Goal: Information Seeking & Learning: Learn about a topic

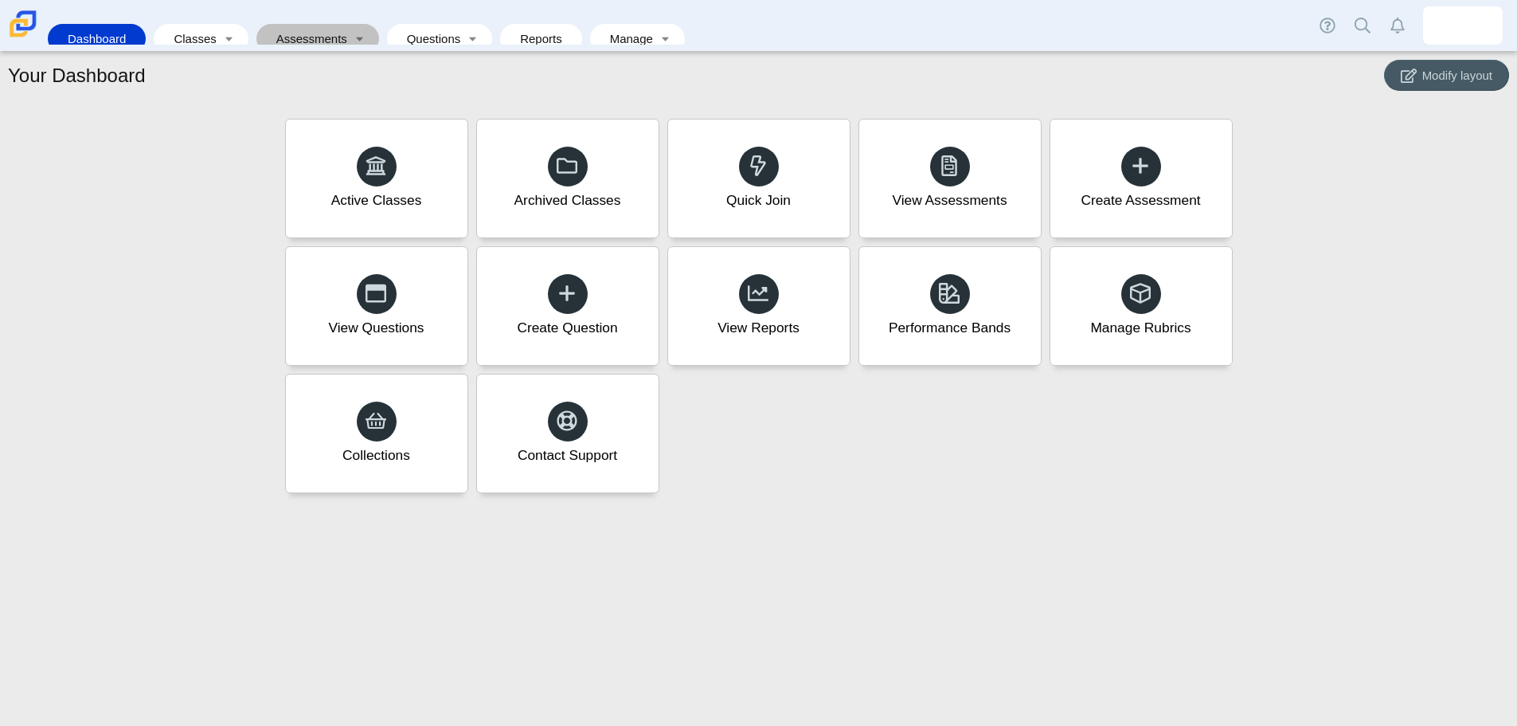
click at [301, 31] on link "Assessments" at bounding box center [306, 38] width 84 height 29
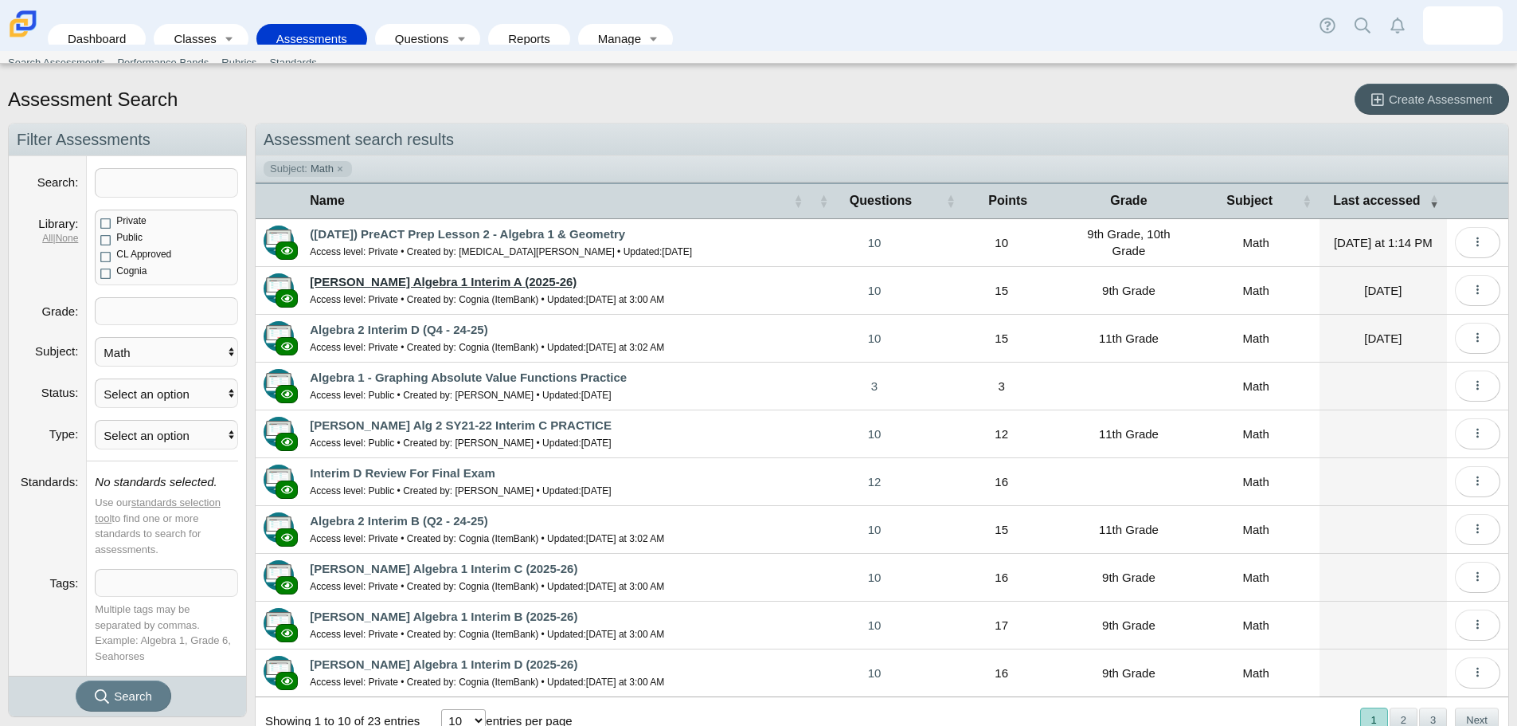
click at [421, 281] on link "[PERSON_NAME] Algebra 1 Interim A (2025-26)" at bounding box center [443, 282] width 267 height 14
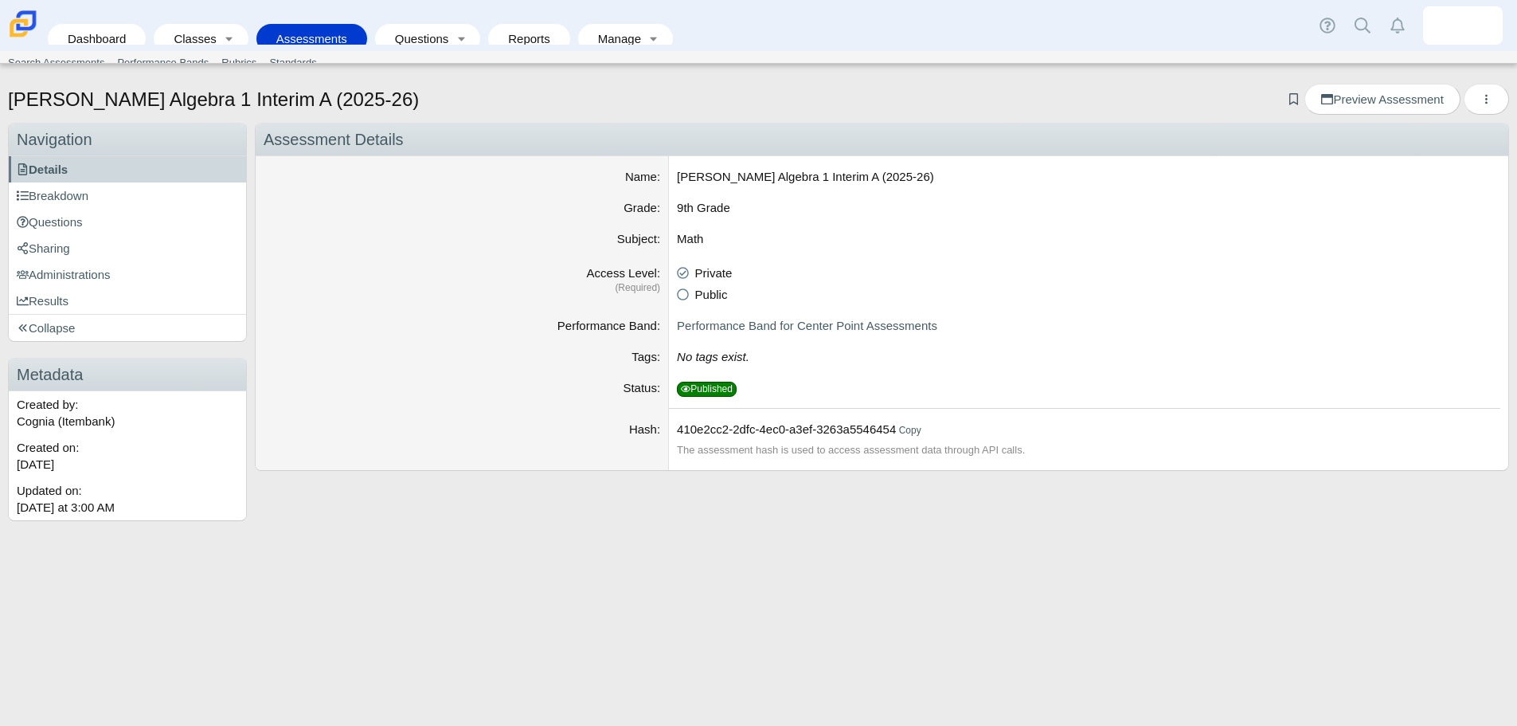
drag, startPoint x: 394, startPoint y: 100, endPoint x: 34, endPoint y: 100, distance: 360.0
click at [34, 100] on div "[PERSON_NAME] Algebra 1 Interim A (2025-26) Add bookmark Preview Assessment Pri…" at bounding box center [758, 101] width 1501 height 35
